Goal: Task Accomplishment & Management: Manage account settings

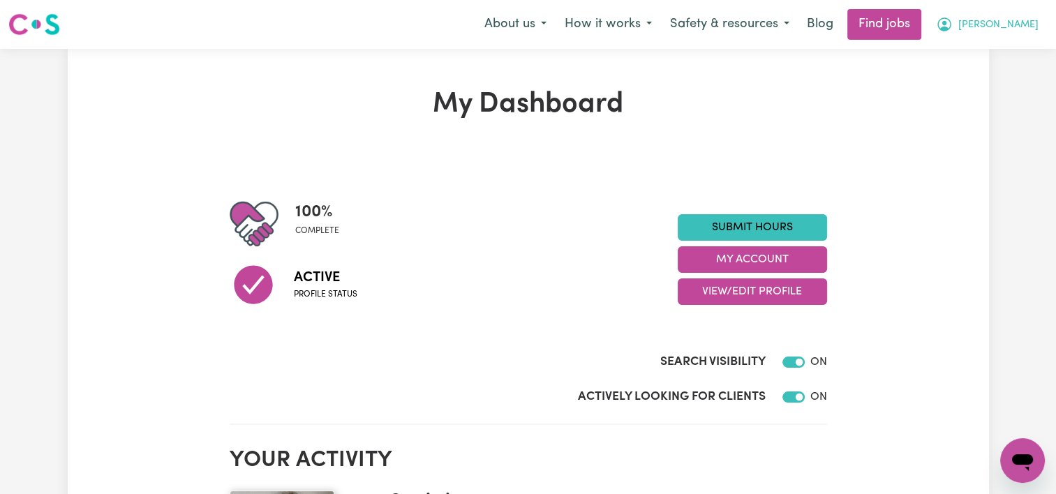
click at [1020, 27] on span "[PERSON_NAME]" at bounding box center [998, 24] width 80 height 15
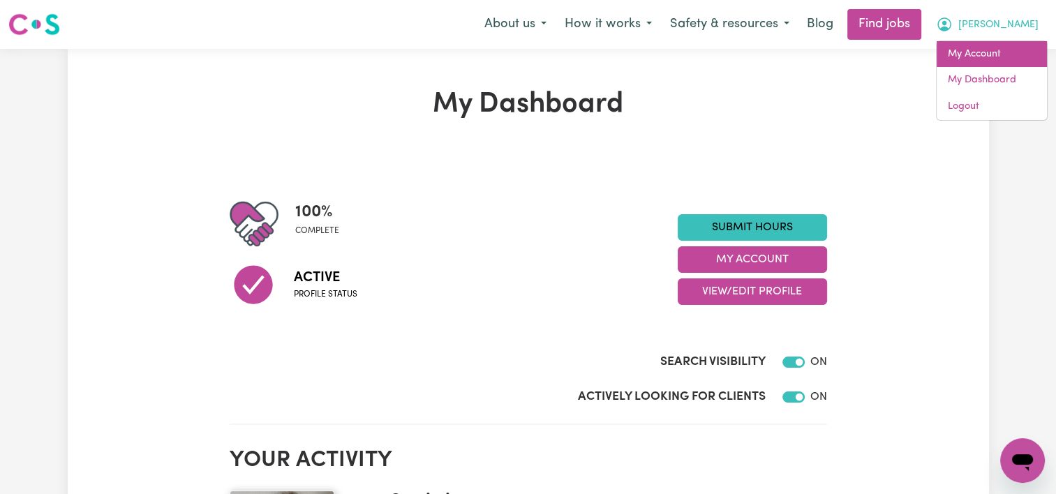
click at [972, 61] on link "My Account" at bounding box center [992, 54] width 110 height 27
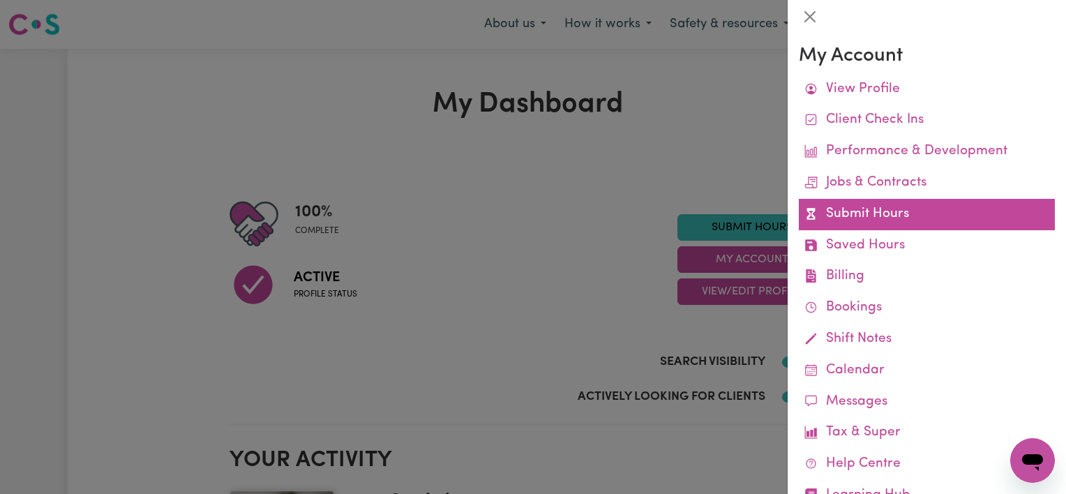
click at [840, 213] on link "Submit Hours" at bounding box center [927, 214] width 256 height 31
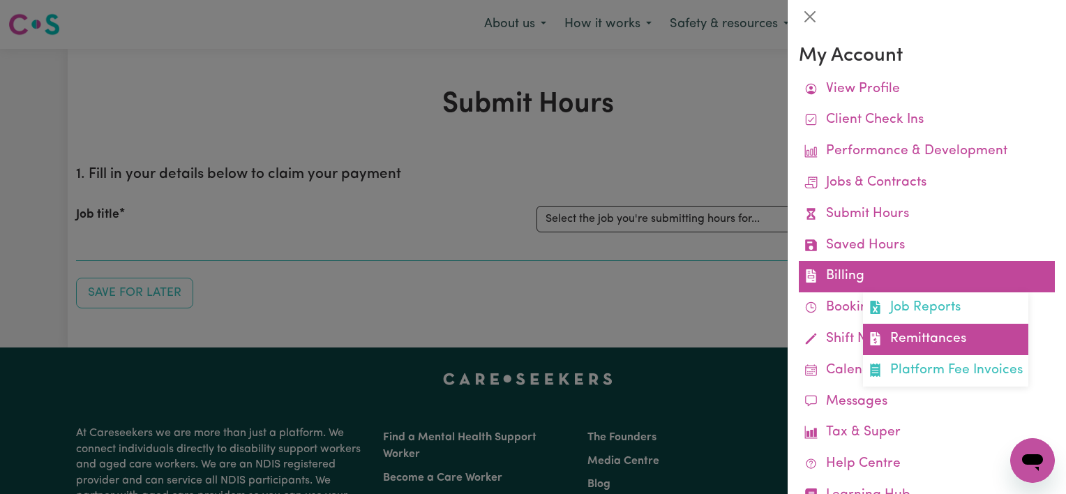
click at [923, 338] on link "Remittances" at bounding box center [945, 339] width 165 height 31
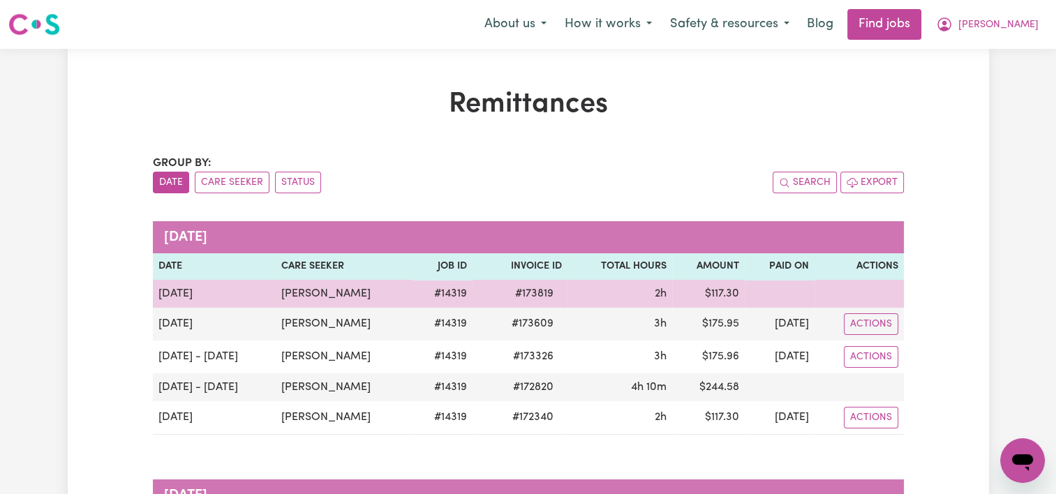
click at [237, 297] on td "[DATE]" at bounding box center [215, 294] width 124 height 28
